Goal: Check status: Check status

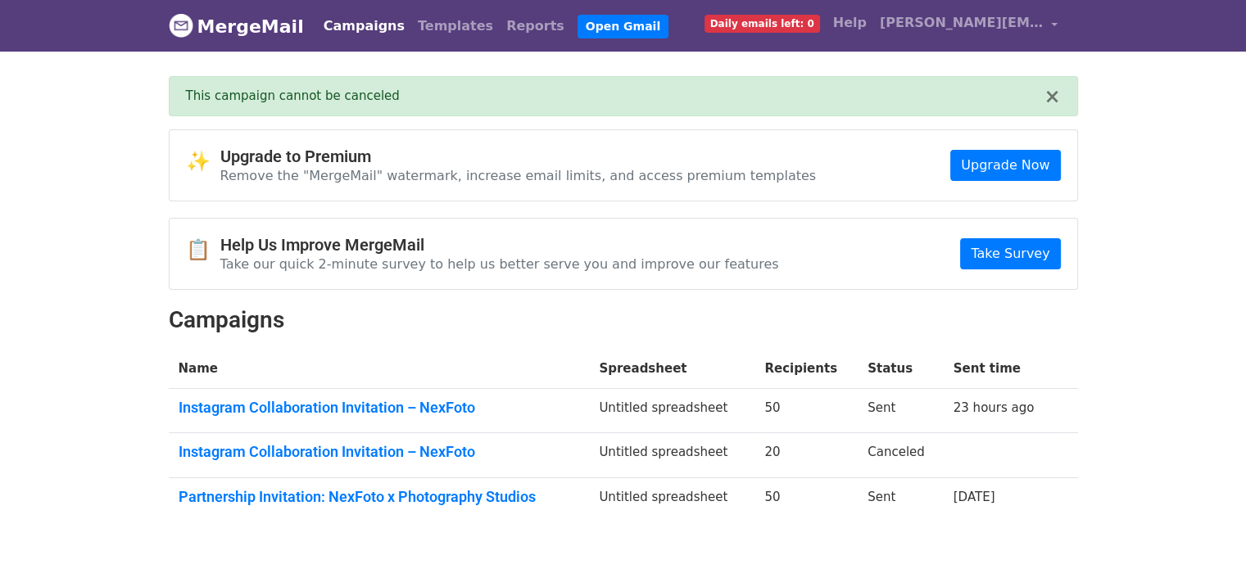
click at [459, 407] on link "Instagram Collaboration Invitation – NexFoto" at bounding box center [379, 408] width 401 height 18
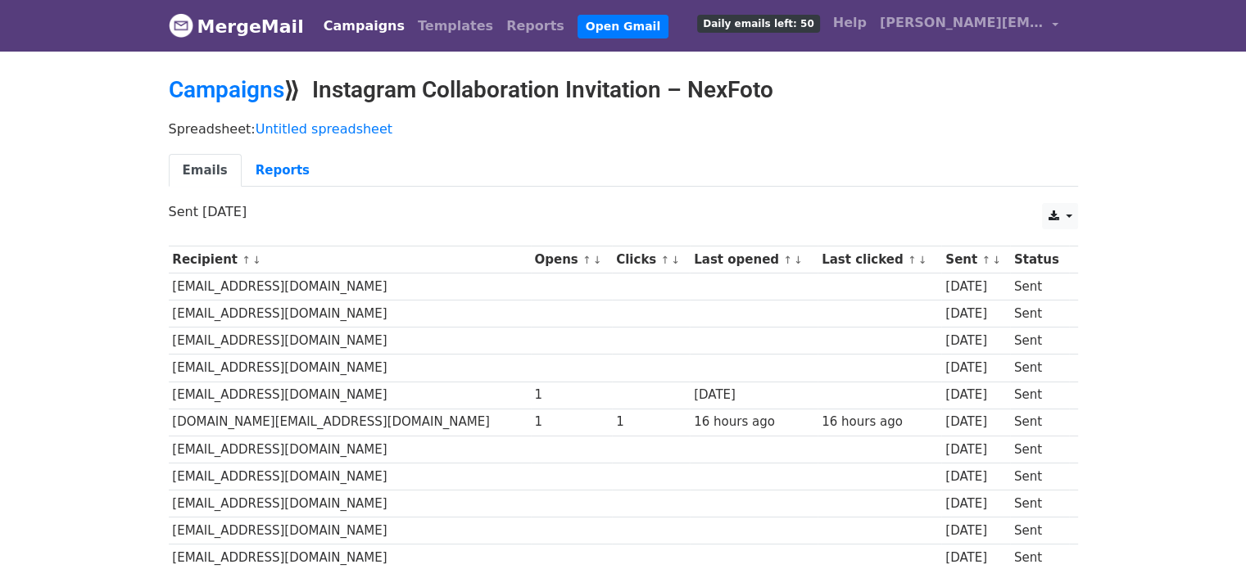
click at [750, 16] on span "Daily emails left: 50" at bounding box center [758, 24] width 122 height 18
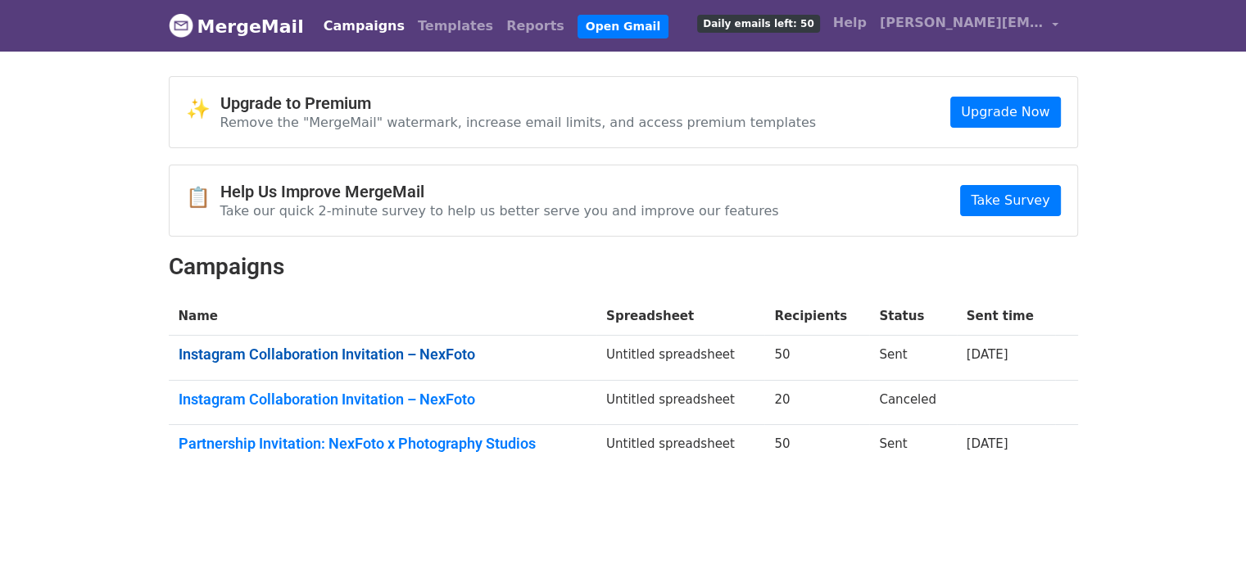
click at [438, 355] on link "Instagram Collaboration Invitation – NexFoto" at bounding box center [383, 355] width 408 height 18
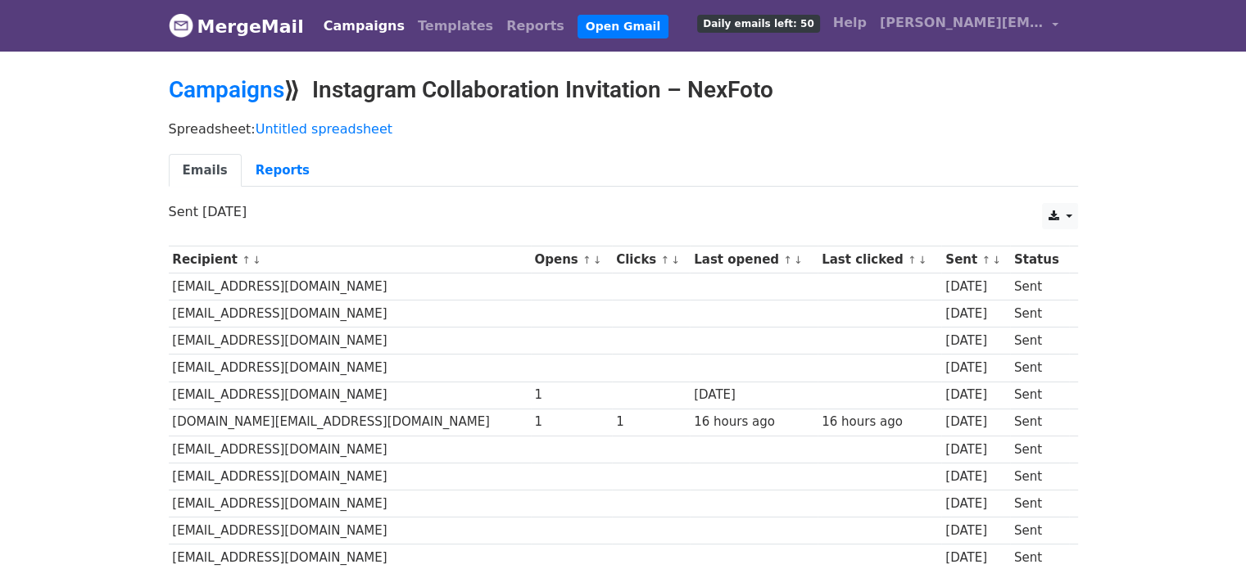
click at [293, 286] on td "hello@kellyannestone.com" at bounding box center [350, 287] width 362 height 27
click at [280, 173] on link "Reports" at bounding box center [283, 171] width 82 height 34
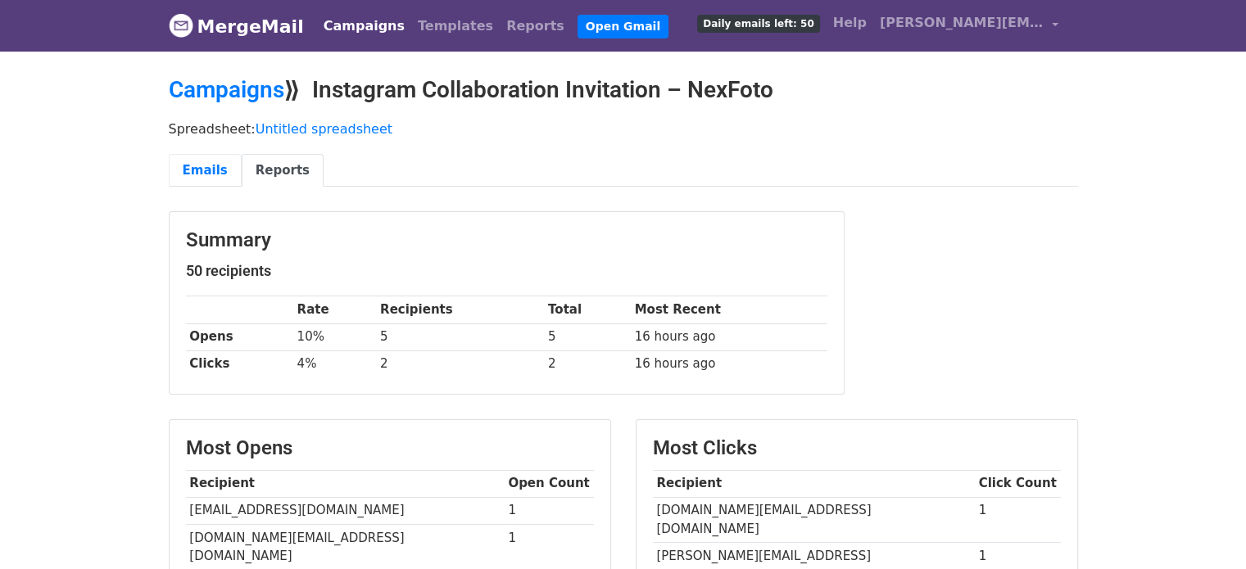
click at [213, 167] on link "Emails" at bounding box center [205, 171] width 73 height 34
